Goal: Task Accomplishment & Management: Use online tool/utility

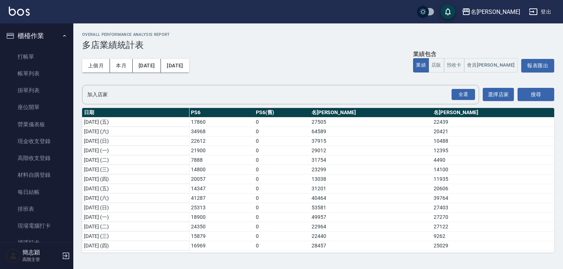
scroll to position [85, 0]
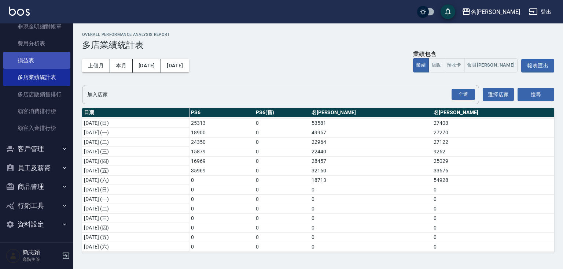
click at [35, 65] on link "損益表" at bounding box center [36, 60] width 67 height 17
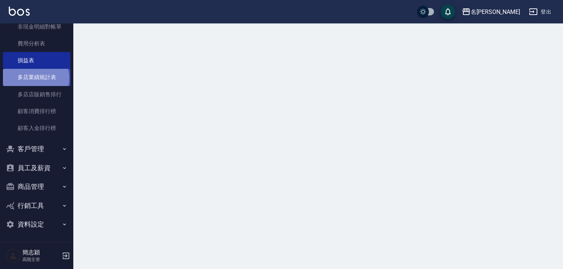
click at [35, 78] on link "多店業績統計表" at bounding box center [36, 77] width 67 height 17
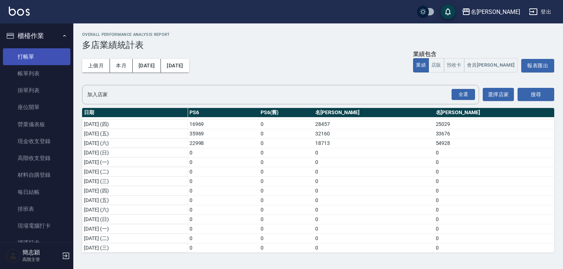
click at [47, 51] on link "打帳單" at bounding box center [36, 56] width 67 height 17
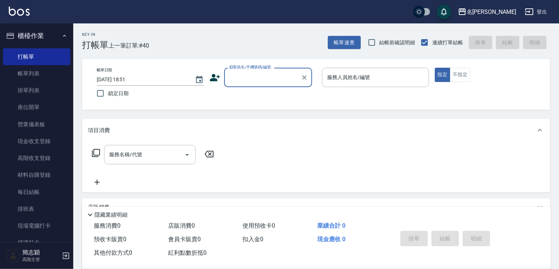
click at [271, 70] on div "顧客姓名/手機號碼/編號" at bounding box center [268, 77] width 88 height 19
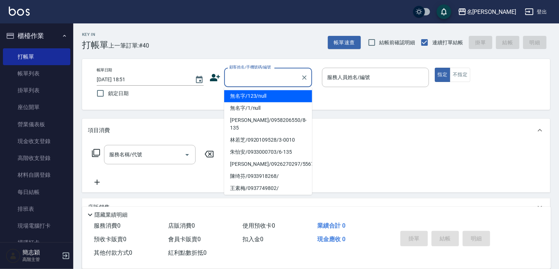
click at [269, 92] on li "無名字/123/null" at bounding box center [268, 96] width 88 height 12
type input "無名字/123/null"
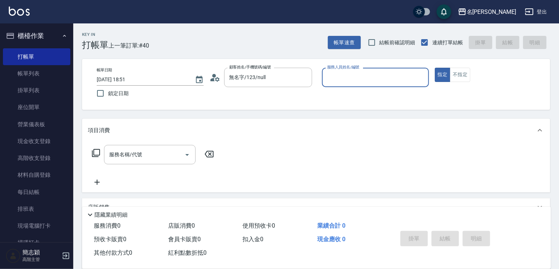
click at [359, 84] on input "服務人員姓名/編號" at bounding box center [375, 77] width 100 height 13
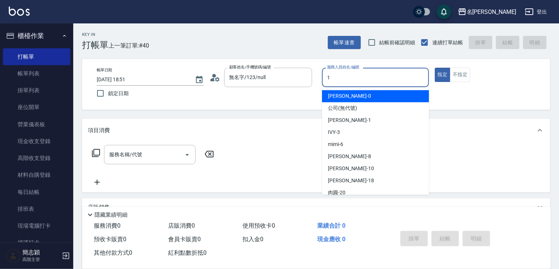
type input "Joanne-1"
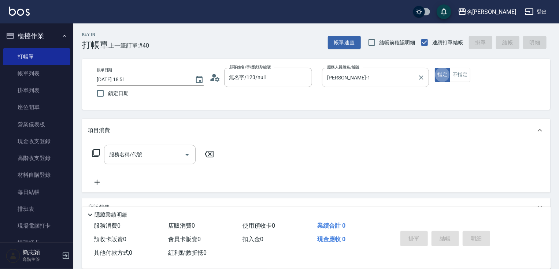
type button "true"
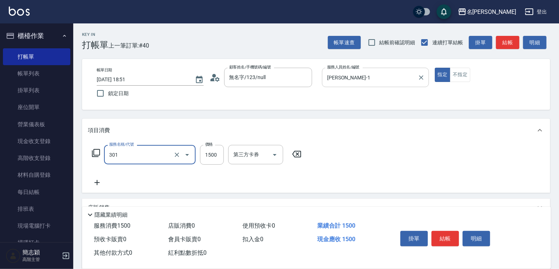
type input "燙髮(1500)(301)"
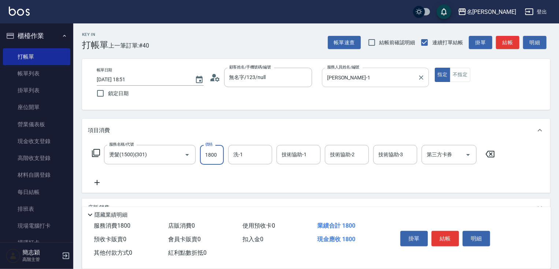
type input "1800"
type input "小慧-18"
type input "鴨肉-23"
type input "Joanne-1"
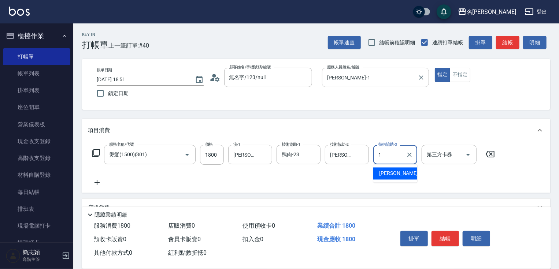
type input "Joanne-1"
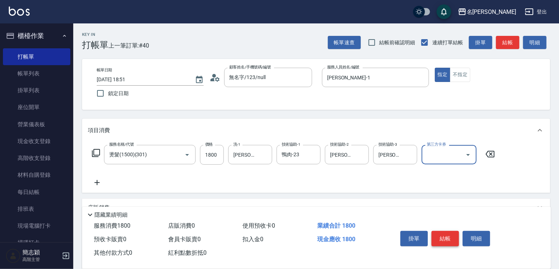
click at [441, 236] on button "結帳" at bounding box center [445, 238] width 27 height 15
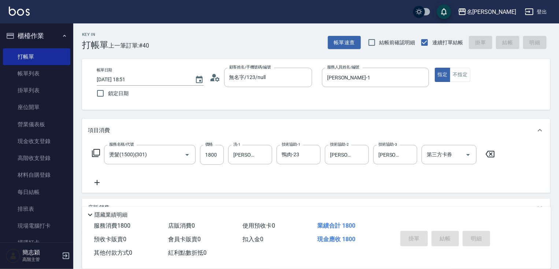
type input "2025/08/16 18:52"
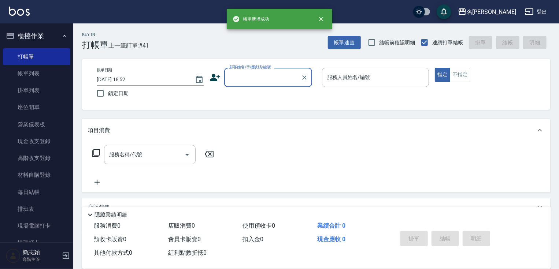
click at [266, 77] on input "顧客姓名/手機號碼/編號" at bounding box center [263, 77] width 70 height 13
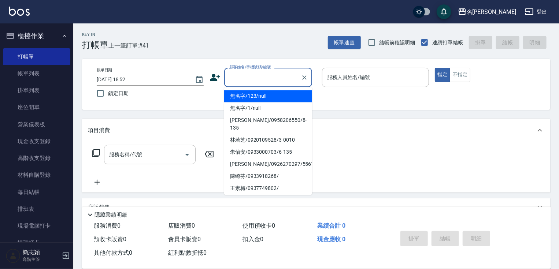
click at [265, 94] on li "無名字/123/null" at bounding box center [268, 96] width 88 height 12
type input "無名字/123/null"
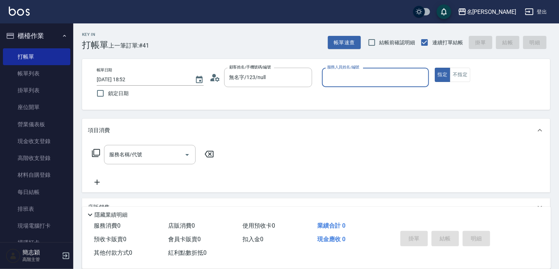
click at [358, 70] on div "服務人員姓名/編號 服務人員姓名/編號" at bounding box center [375, 77] width 107 height 19
type input "IVY-3"
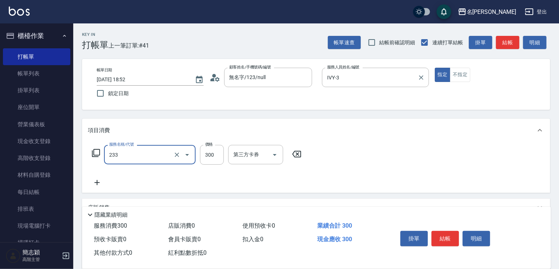
type input "洗髮300(233)"
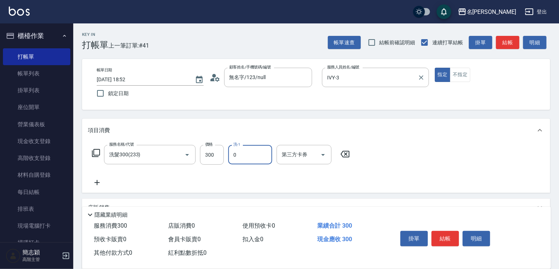
type input "ken-0"
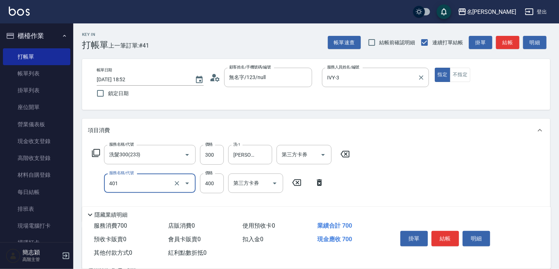
type input "剪髮(400)(401)"
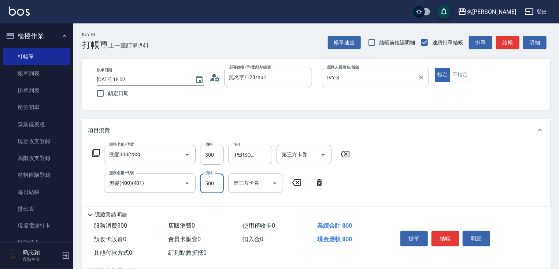
type input "500"
click at [443, 235] on button "結帳" at bounding box center [445, 238] width 27 height 15
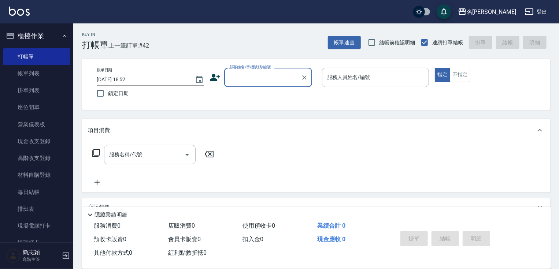
click at [249, 78] on input "顧客姓名/手機號碼/編號" at bounding box center [263, 77] width 70 height 13
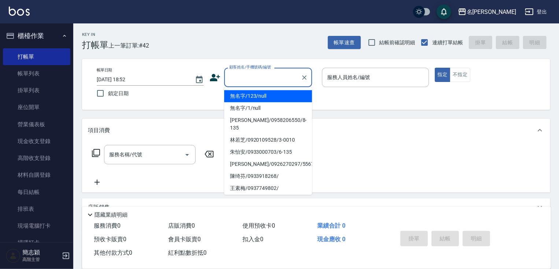
click at [254, 96] on li "無名字/123/null" at bounding box center [268, 96] width 88 height 12
type input "無名字/123/null"
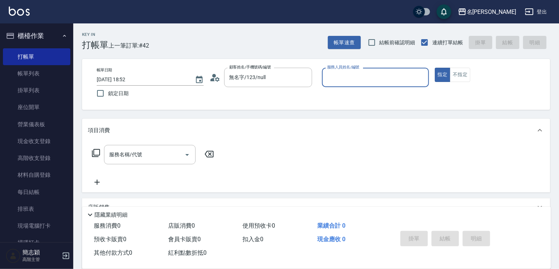
click at [372, 70] on div "服務人員姓名/編號" at bounding box center [375, 77] width 107 height 19
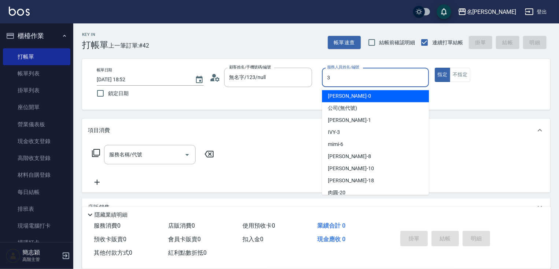
type input "IVY-3"
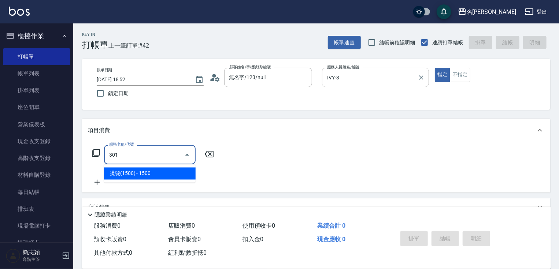
type input "燙髮(1500)(301)"
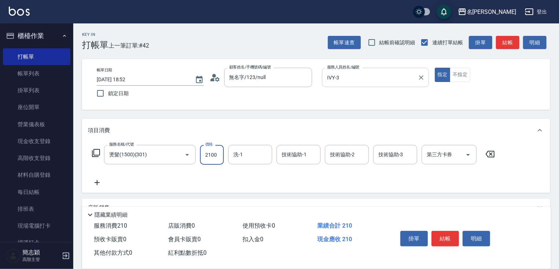
type input "2100"
type input "IVY-3"
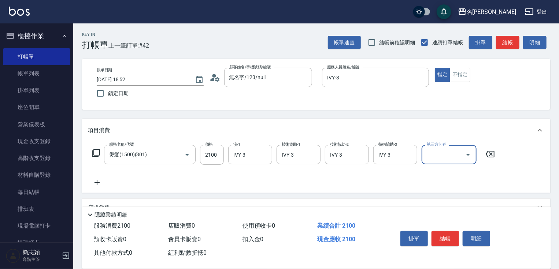
scroll to position [89, 0]
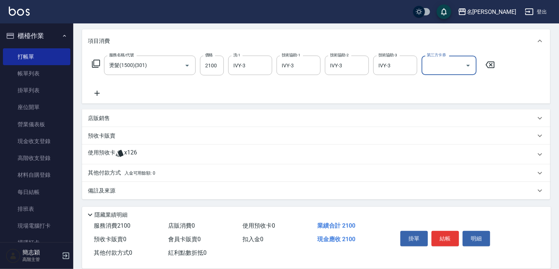
click at [121, 174] on p "其他付款方式 入金可用餘額: 0" at bounding box center [121, 173] width 67 height 8
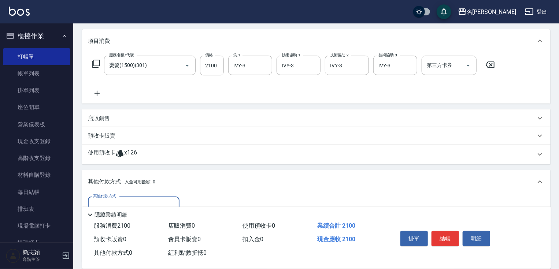
scroll to position [176, 0]
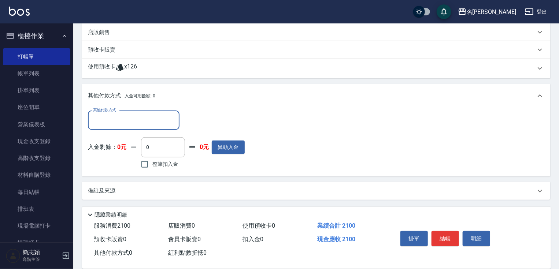
click at [123, 112] on div "其他付款方式" at bounding box center [134, 120] width 92 height 19
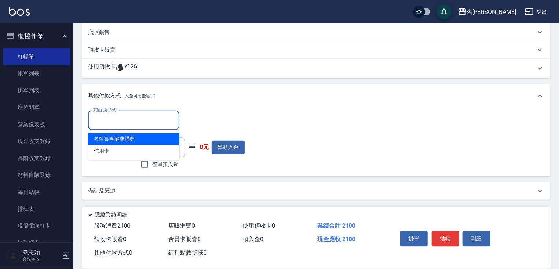
click at [114, 146] on span "信用卡" at bounding box center [134, 151] width 92 height 12
type input "信用卡"
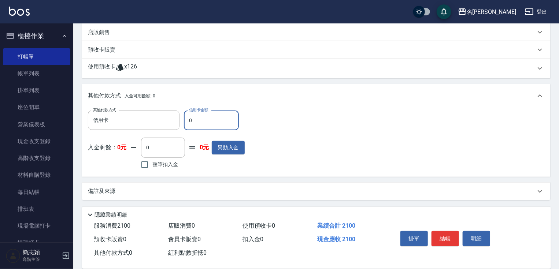
drag, startPoint x: 189, startPoint y: 125, endPoint x: 199, endPoint y: 123, distance: 10.8
click at [192, 123] on input "0" at bounding box center [211, 121] width 55 height 20
type input "2100"
click at [446, 236] on button "結帳" at bounding box center [445, 238] width 27 height 15
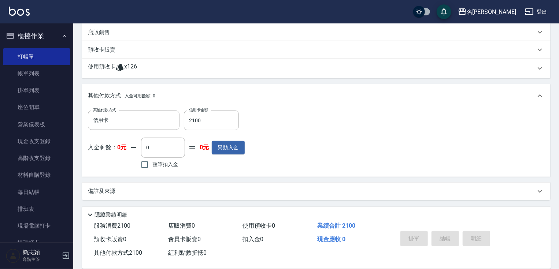
type input "2025/08/16 18:54"
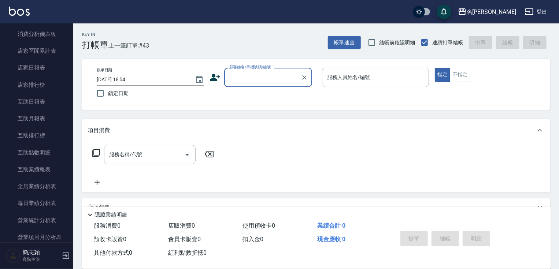
scroll to position [302, 0]
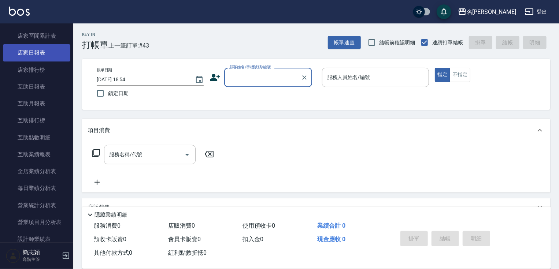
click at [46, 56] on link "店家日報表" at bounding box center [36, 52] width 67 height 17
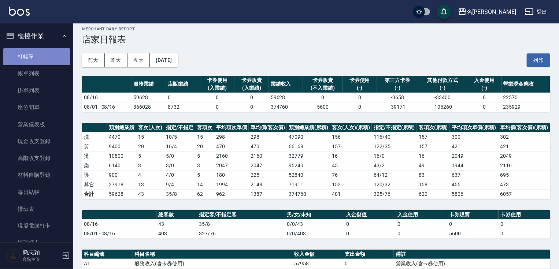
click at [52, 51] on link "打帳單" at bounding box center [36, 56] width 67 height 17
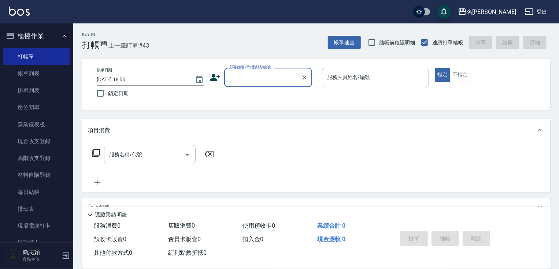
click at [249, 75] on input "顧客姓名/手機號碼/編號" at bounding box center [263, 77] width 70 height 13
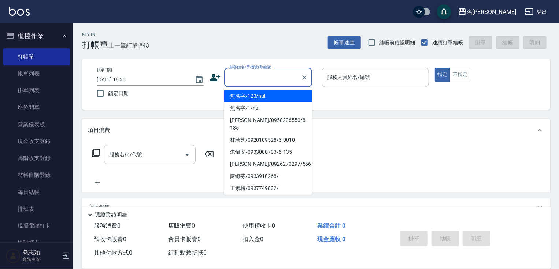
click at [264, 97] on li "無名字/123/null" at bounding box center [268, 96] width 88 height 12
type input "無名字/123/null"
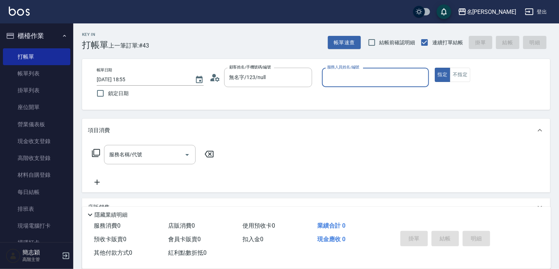
click at [334, 84] on div "服務人員姓名/編號" at bounding box center [375, 77] width 107 height 19
type input "Joanne-1"
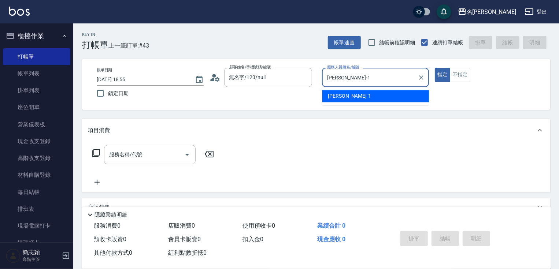
type button "true"
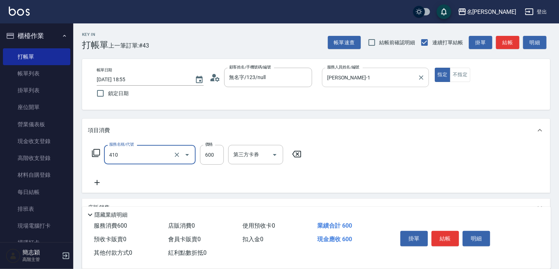
type input "鴻果頭皮SPA(410)"
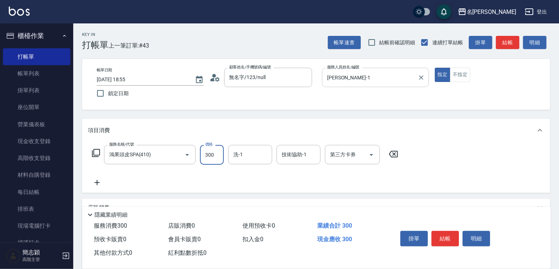
type input "300"
type input "鴨肉-23"
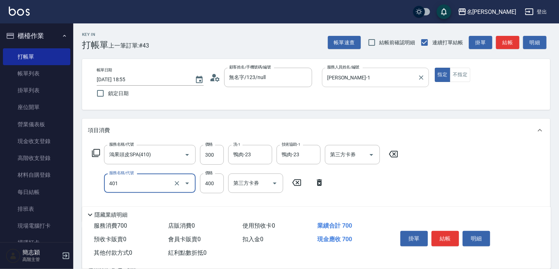
type input "剪髮(400)(401)"
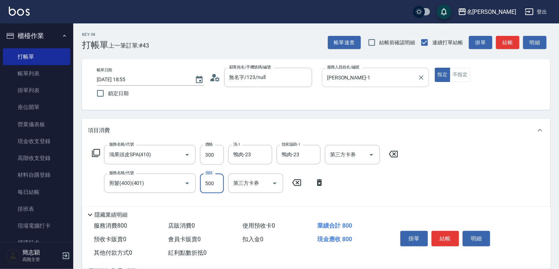
type input "500"
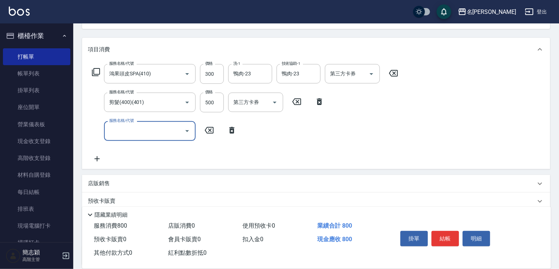
scroll to position [120, 0]
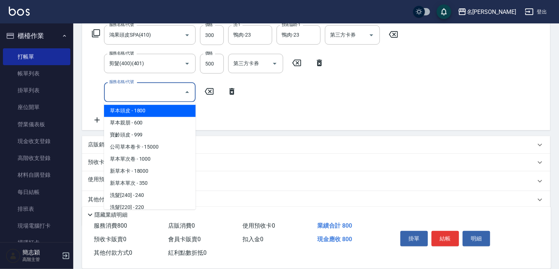
click at [161, 91] on input "服務名稱/代號" at bounding box center [144, 92] width 74 height 13
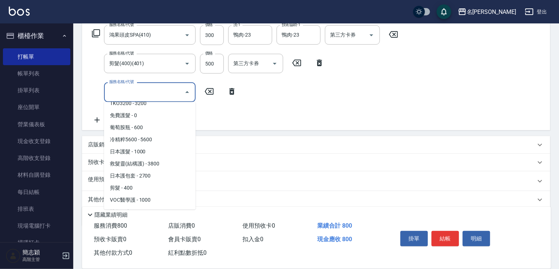
scroll to position [805, 0]
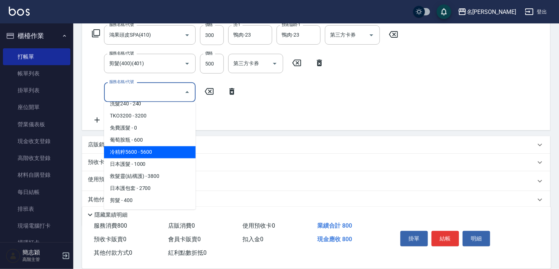
click at [180, 151] on span "冷精粹5600 - 5600" at bounding box center [150, 153] width 92 height 12
type input "冷精粹5600(616)"
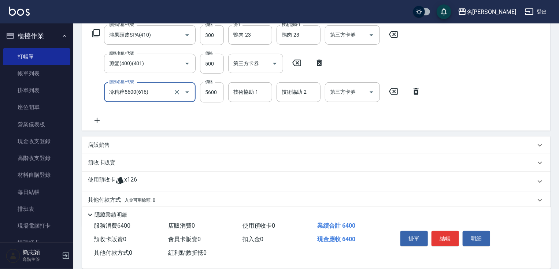
click at [205, 94] on input "5600" at bounding box center [212, 92] width 24 height 20
type input "4800"
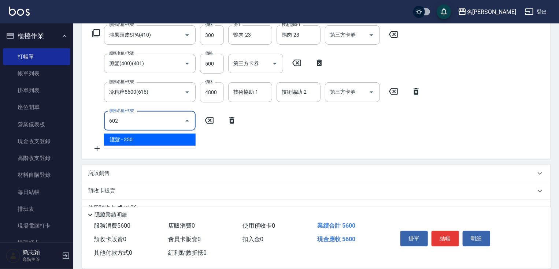
type input "護髮(602)"
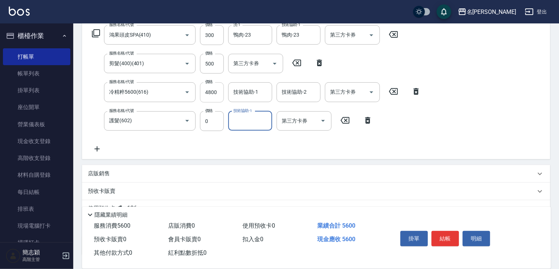
type input "0"
type input "鴨肉-23"
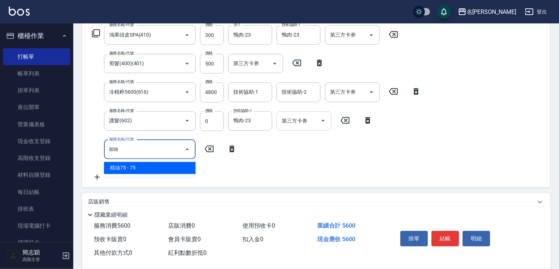
type input "精油75(808)"
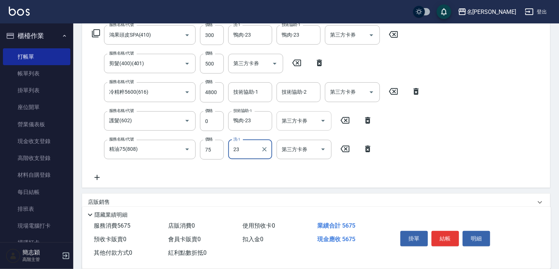
type input "鴨肉-23"
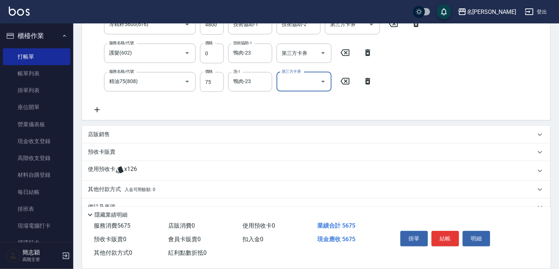
scroll to position [204, 0]
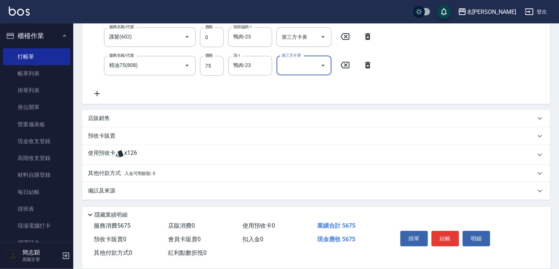
click at [101, 170] on p "其他付款方式 入金可用餘額: 0" at bounding box center [121, 174] width 67 height 8
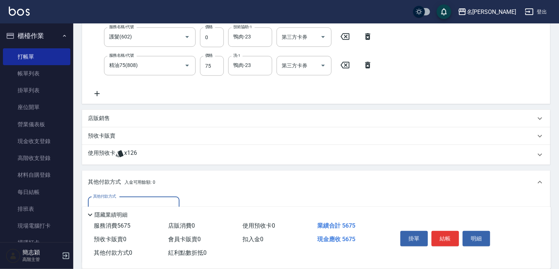
scroll to position [0, 0]
click at [113, 199] on div "其他付款方式" at bounding box center [134, 206] width 92 height 19
click at [104, 235] on span "信用卡" at bounding box center [134, 237] width 92 height 12
type input "信用卡"
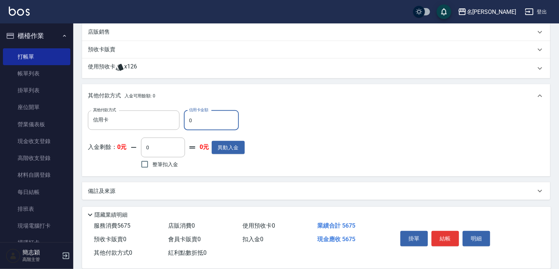
drag, startPoint x: 189, startPoint y: 118, endPoint x: 213, endPoint y: 122, distance: 24.2
click at [197, 119] on input "0" at bounding box center [211, 121] width 55 height 20
type input "5600"
click at [443, 237] on button "結帳" at bounding box center [445, 238] width 27 height 15
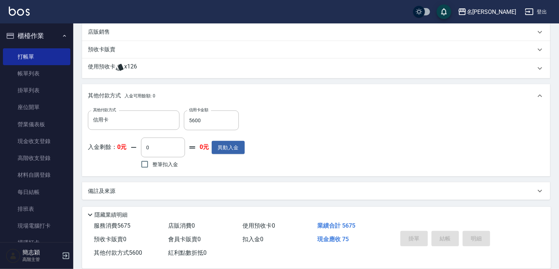
type input "2025/08/16 19:12"
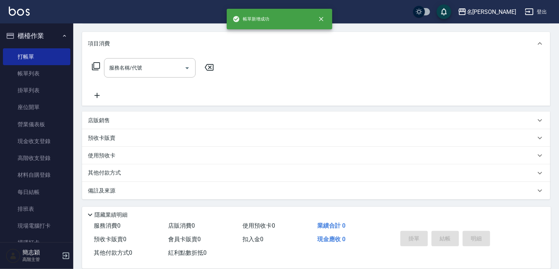
scroll to position [0, 0]
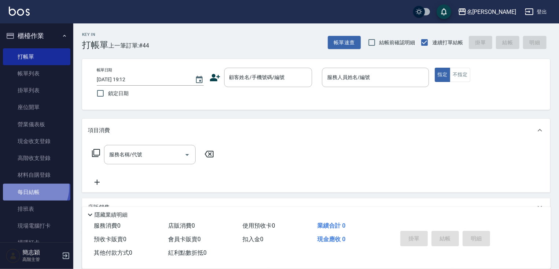
click at [30, 188] on link "每日結帳" at bounding box center [36, 192] width 67 height 17
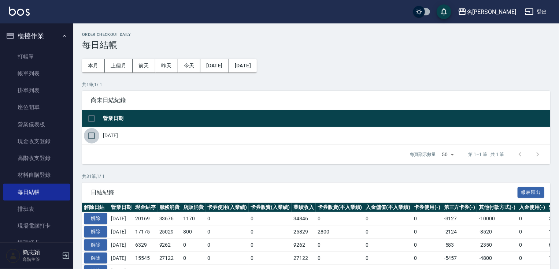
click at [92, 137] on input "checkbox" at bounding box center [91, 135] width 15 height 15
checkbox input "true"
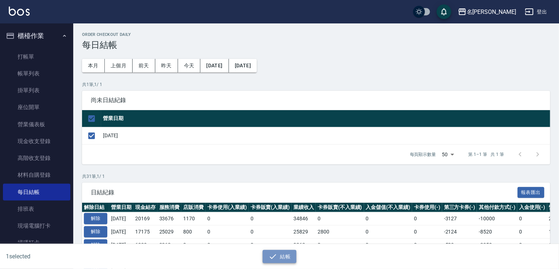
click at [289, 257] on button "結帳" at bounding box center [280, 257] width 34 height 14
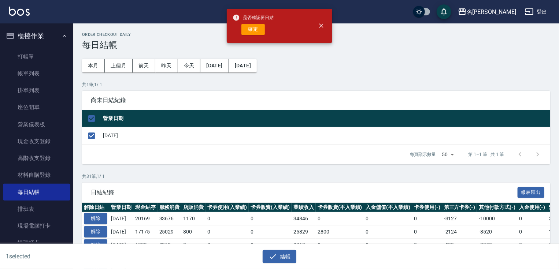
click at [251, 31] on button "確定" at bounding box center [252, 29] width 23 height 11
checkbox input "false"
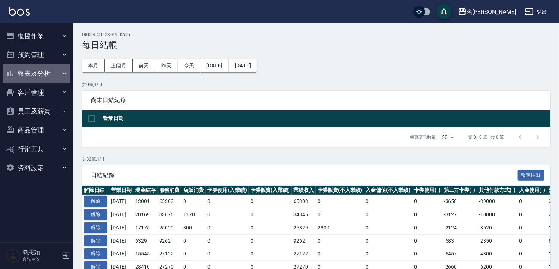
click at [47, 74] on button "報表及分析" at bounding box center [36, 73] width 67 height 19
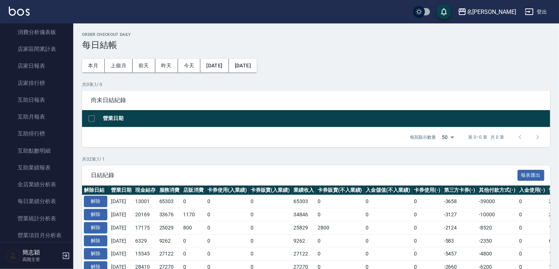
scroll to position [84, 0]
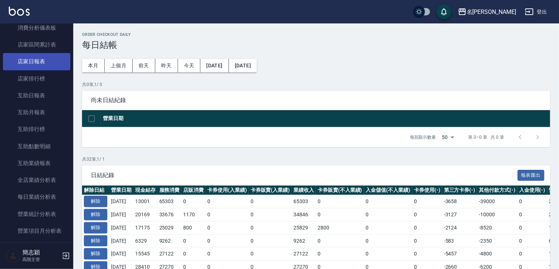
click at [51, 65] on link "店家日報表" at bounding box center [36, 61] width 67 height 17
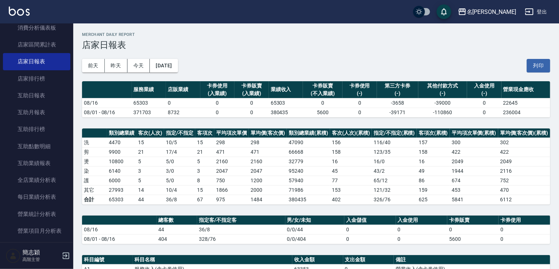
scroll to position [120, 0]
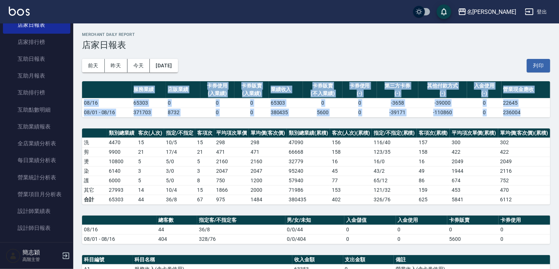
drag, startPoint x: 561, startPoint y: 117, endPoint x: 562, endPoint y: 133, distance: 17.0
click at [559, 133] on html "名留竹林 登出 櫃檯作業 打帳單 帳單列表 掛單列表 座位開單 營業儀表板 現金收支登錄 高階收支登錄 材料自購登錄 每日結帳 排班表 現場電腦打卡 掃碼打卡…" at bounding box center [279, 251] width 559 height 503
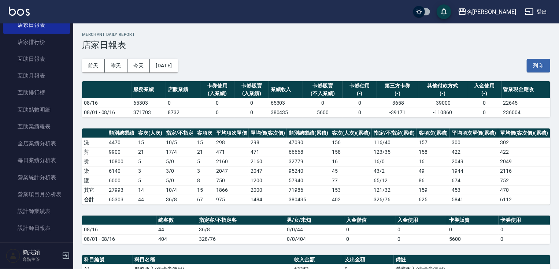
click at [454, 58] on div "前天 昨天 今天 2025/08/16 列印" at bounding box center [316, 65] width 468 height 31
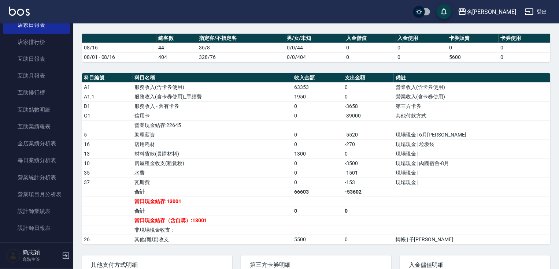
scroll to position [231, 0]
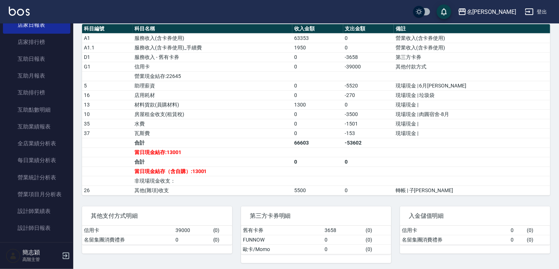
click at [69, 87] on nav "櫃檯作業 打帳單 帳單列表 掛單列表 座位開單 營業儀表板 現金收支登錄 高階收支登錄 材料自購登錄 每日結帳 排班表 現場電腦打卡 掃碼打卡 預約管理 預約…" at bounding box center [36, 132] width 73 height 219
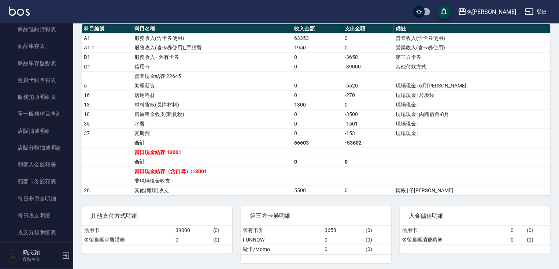
scroll to position [507, 0]
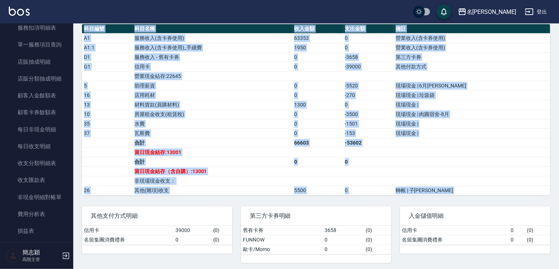
drag, startPoint x: 74, startPoint y: 185, endPoint x: 75, endPoint y: 205, distance: 20.2
click at [75, 207] on div "名留竹林 2025-08-16 店家日報表 列印時間： 2025-08-16-19:13 Merchant Daily Report 店家日報表 前天 昨天 …" at bounding box center [316, 32] width 486 height 480
click at [75, 131] on div "名留竹林 2025-08-16 店家日報表 列印時間： 2025-08-16-19:13 Merchant Daily Report 店家日報表 前天 昨天 …" at bounding box center [316, 32] width 486 height 480
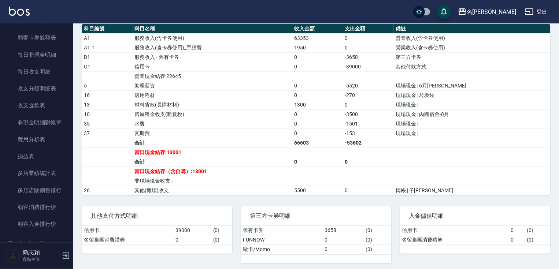
scroll to position [632, 0]
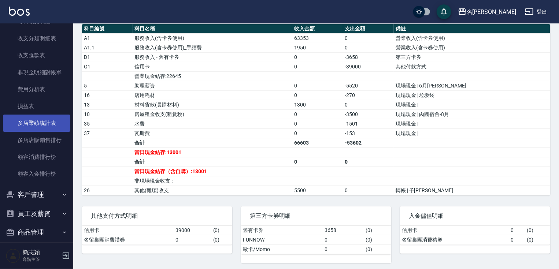
click at [47, 126] on link "多店業績統計表" at bounding box center [36, 123] width 67 height 17
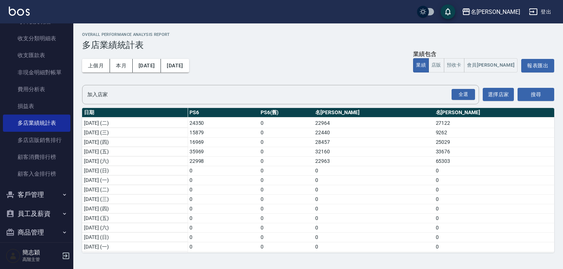
scroll to position [100, 0]
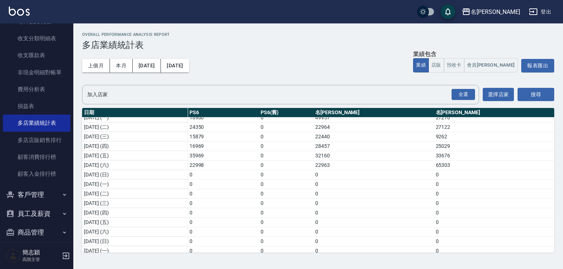
click at [68, 37] on nav "櫃檯作業 打帳單 帳單列表 掛單列表 座位開單 營業儀表板 現金收支登錄 高階收支登錄 材料自購登錄 每日結帳 排班表 現場電腦打卡 掃碼打卡 預約管理 預約…" at bounding box center [36, 132] width 73 height 219
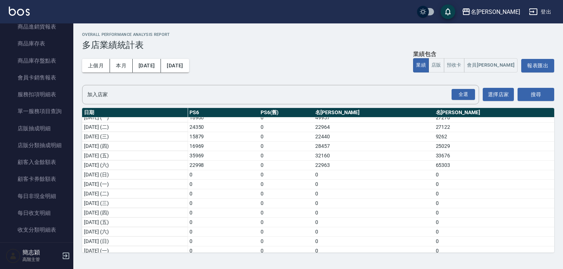
click at [69, 35] on nav "櫃檯作業 打帳單 帳單列表 掛單列表 座位開單 營業儀表板 現金收支登錄 高階收支登錄 材料自購登錄 每日結帳 排班表 現場電腦打卡 掃碼打卡 預約管理 預約…" at bounding box center [36, 132] width 73 height 219
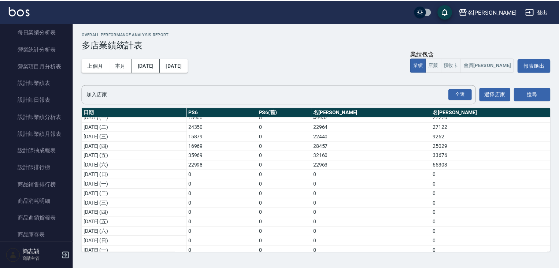
scroll to position [57, 0]
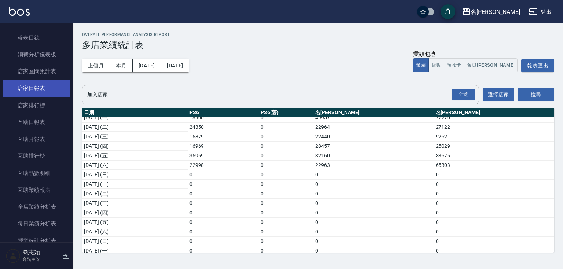
click at [43, 89] on link "店家日報表" at bounding box center [36, 88] width 67 height 17
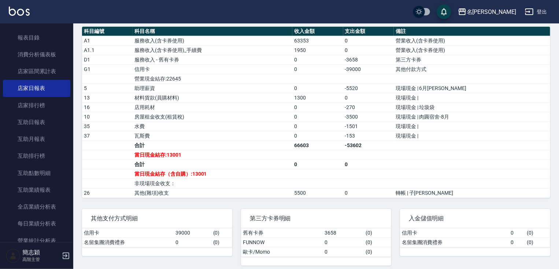
scroll to position [231, 0]
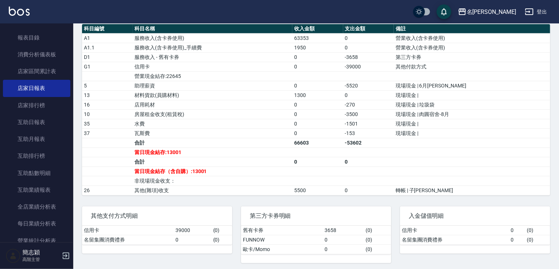
click at [550, 11] on button "登出" at bounding box center [536, 12] width 28 height 14
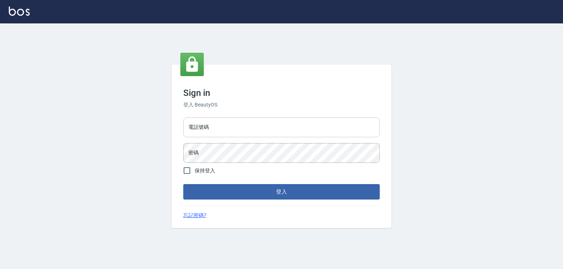
click at [241, 125] on input "電話號碼" at bounding box center [281, 128] width 196 height 20
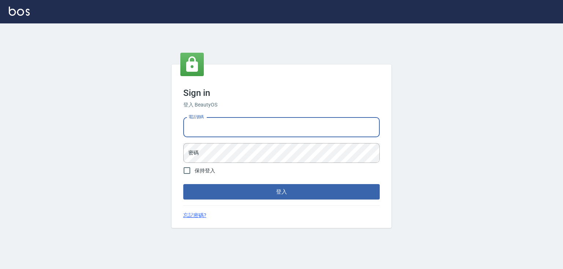
type input "0932942809"
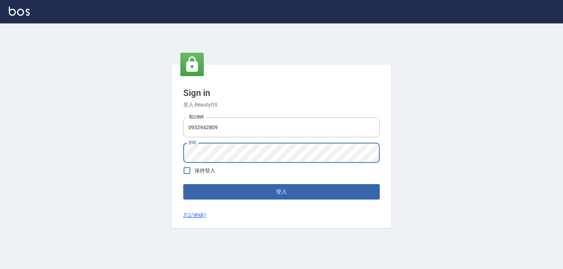
click at [203, 169] on span "保持登入" at bounding box center [205, 171] width 21 height 8
click at [195, 169] on input "保持登入" at bounding box center [186, 170] width 15 height 15
checkbox input "true"
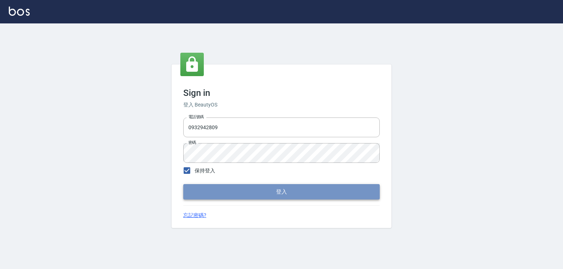
click at [241, 191] on button "登入" at bounding box center [281, 191] width 196 height 15
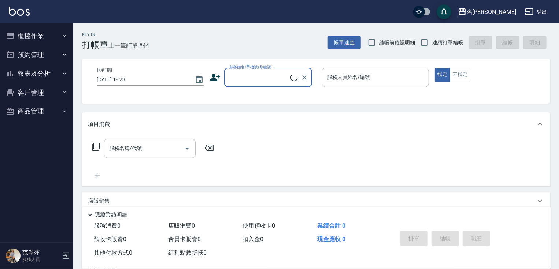
click at [44, 37] on button "櫃檯作業" at bounding box center [36, 35] width 67 height 19
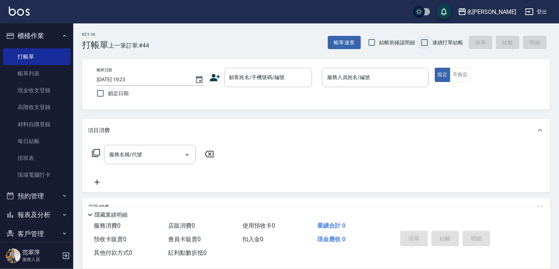
click at [422, 41] on input "連續打單結帳" at bounding box center [424, 42] width 15 height 15
checkbox input "true"
